Goal: Check status: Check status

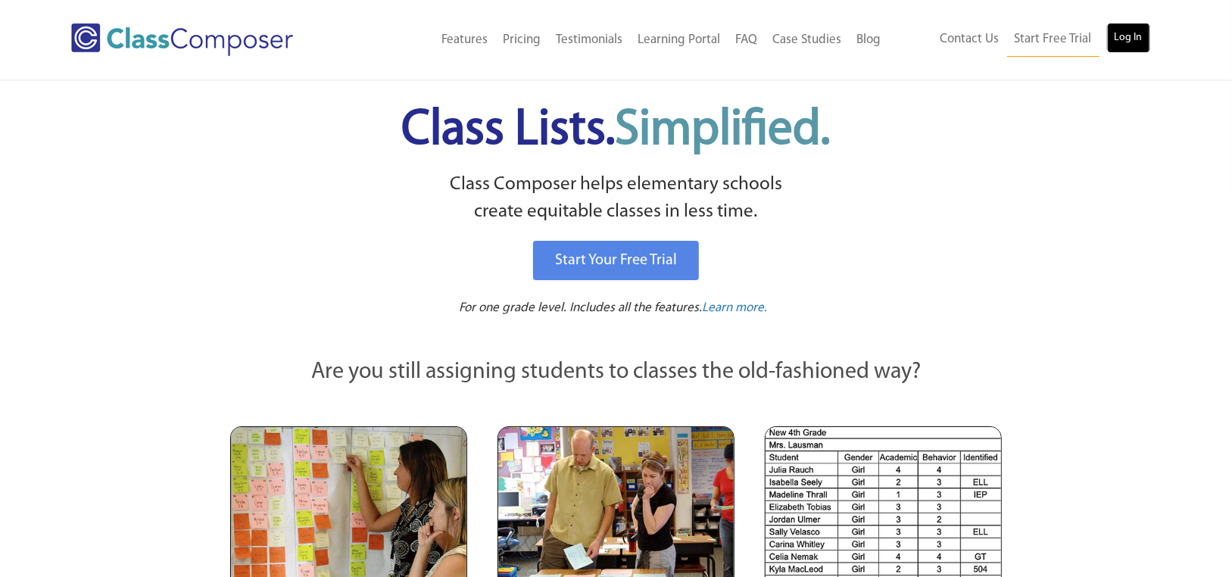
click at [1132, 43] on link "Log In" at bounding box center [1128, 38] width 43 height 30
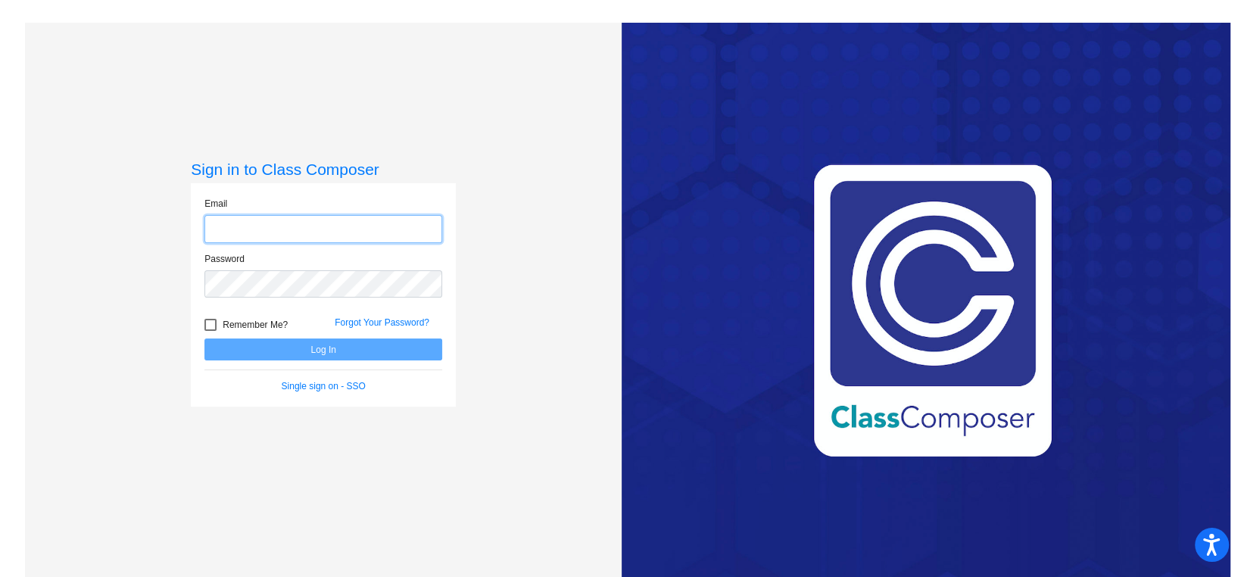
type input "[EMAIL_ADDRESS][DOMAIN_NAME]"
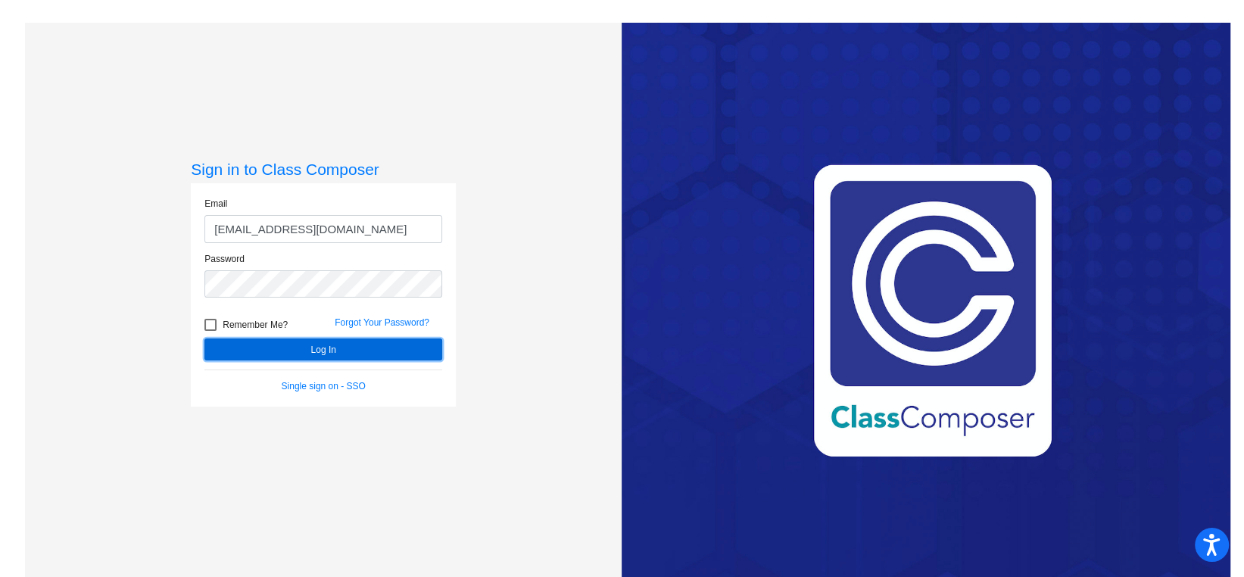
click at [416, 350] on button "Log In" at bounding box center [323, 349] width 238 height 22
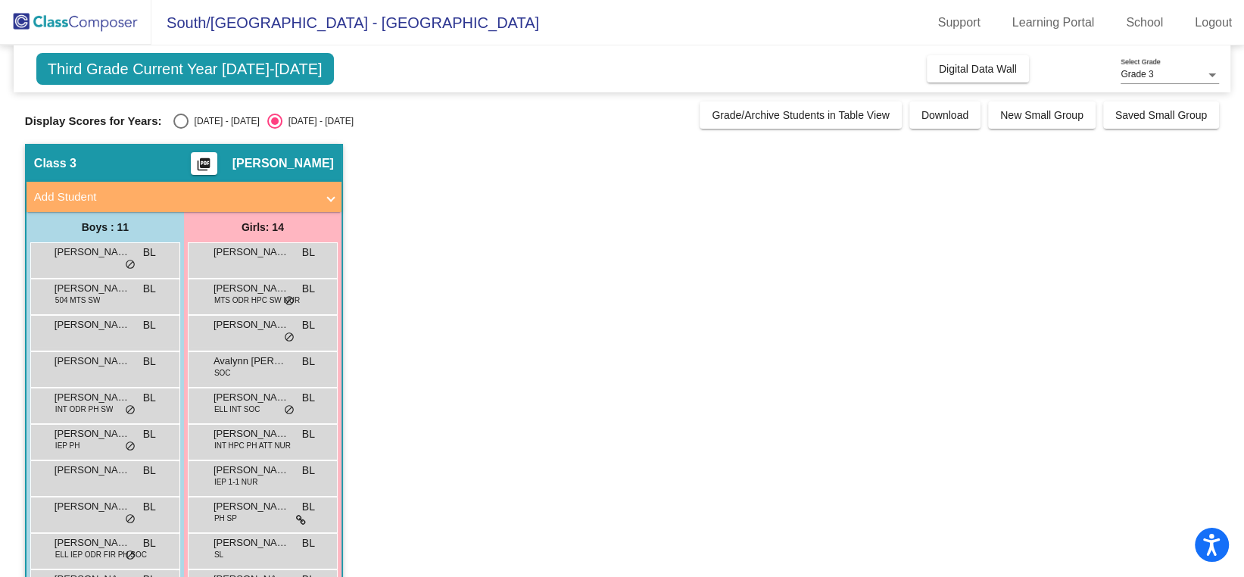
click at [200, 112] on div "Display Scores for Years: [DATE] - [DATE] [DATE] - [DATE] Grade/Archive Student…" at bounding box center [622, 114] width 1194 height 27
click at [195, 120] on div "2024 - 2025" at bounding box center [223, 121] width 71 height 14
click at [181, 129] on input "2024 - 2025" at bounding box center [180, 129] width 1 height 1
radio input "true"
